Goal: Task Accomplishment & Management: Use online tool/utility

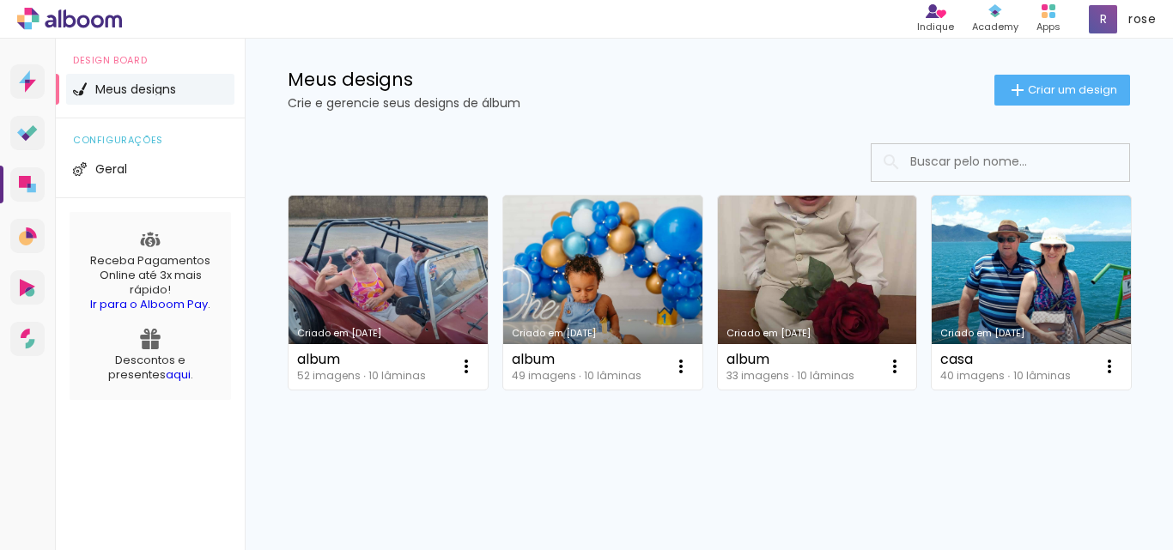
scroll to position [258, 0]
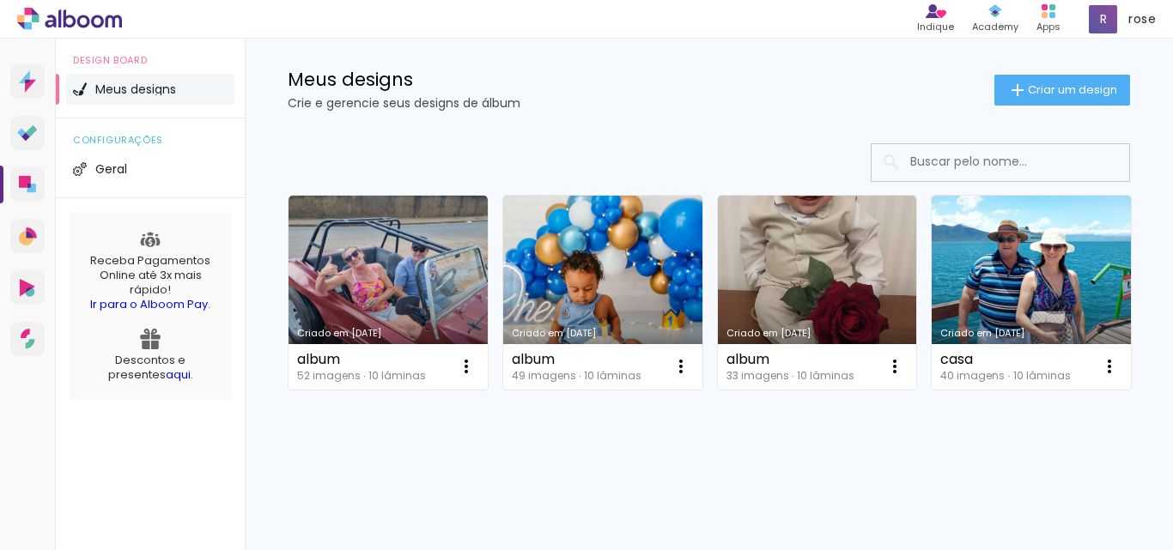
click at [619, 196] on link "Criado em [DATE]" at bounding box center [602, 293] width 199 height 194
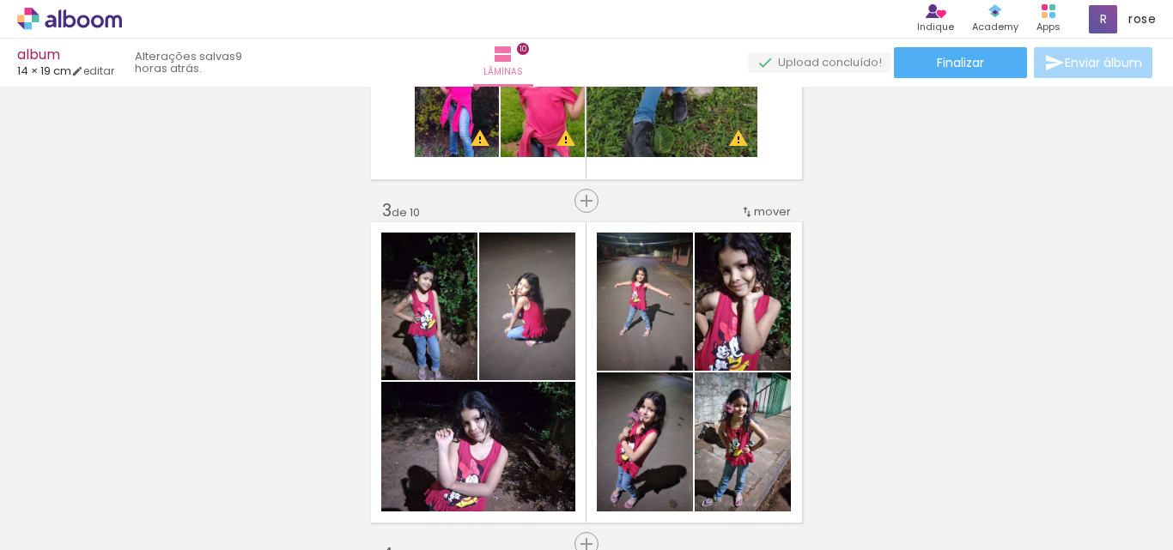
scroll to position [647, 0]
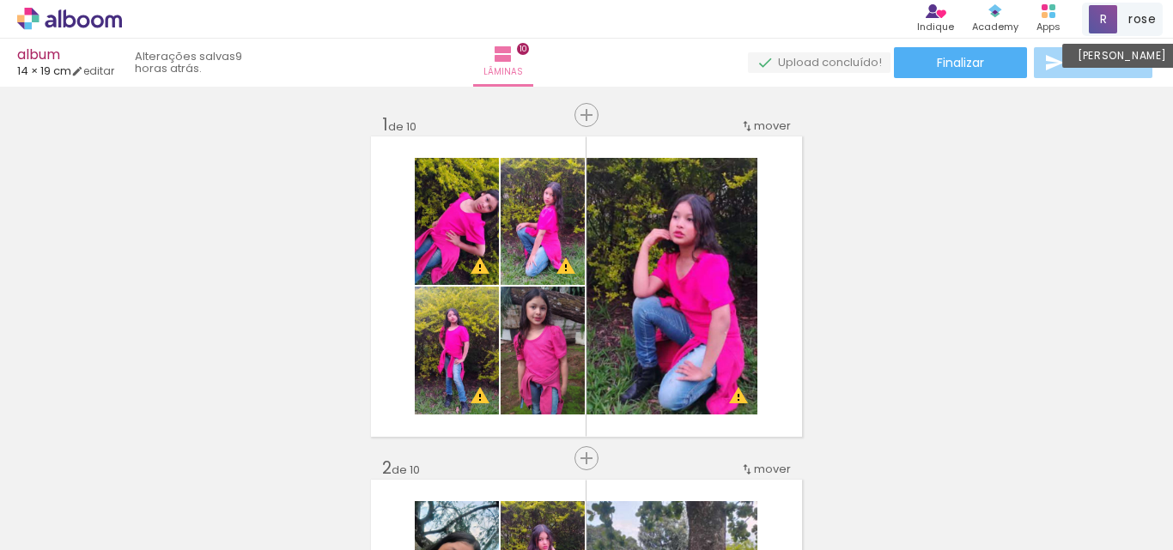
click at [1133, 21] on span "rose" at bounding box center [1141, 19] width 27 height 18
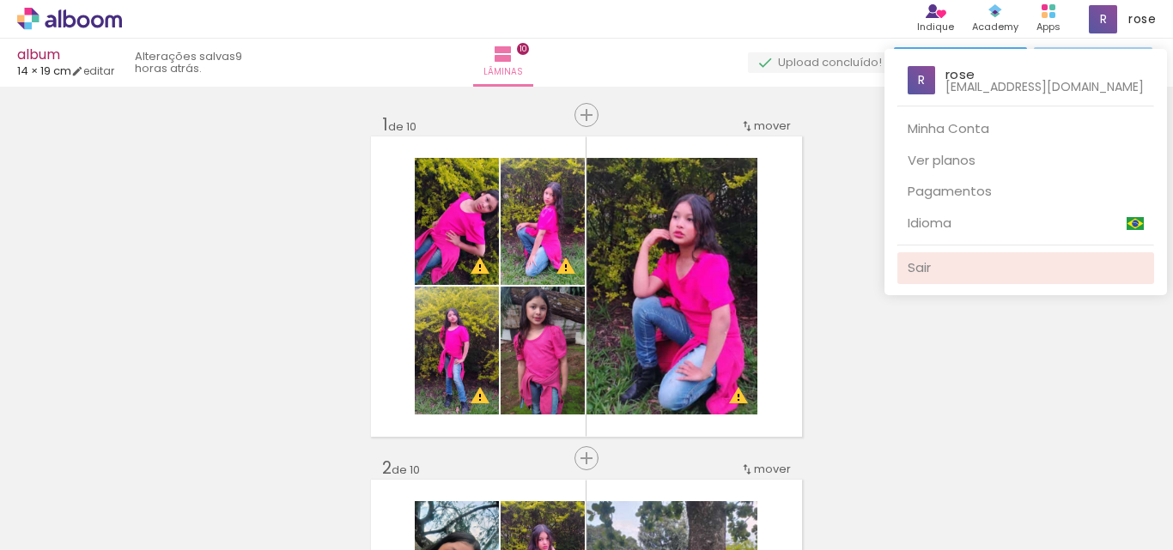
click at [946, 270] on link "Sair" at bounding box center [1025, 268] width 257 height 32
